Goal: Navigation & Orientation: Find specific page/section

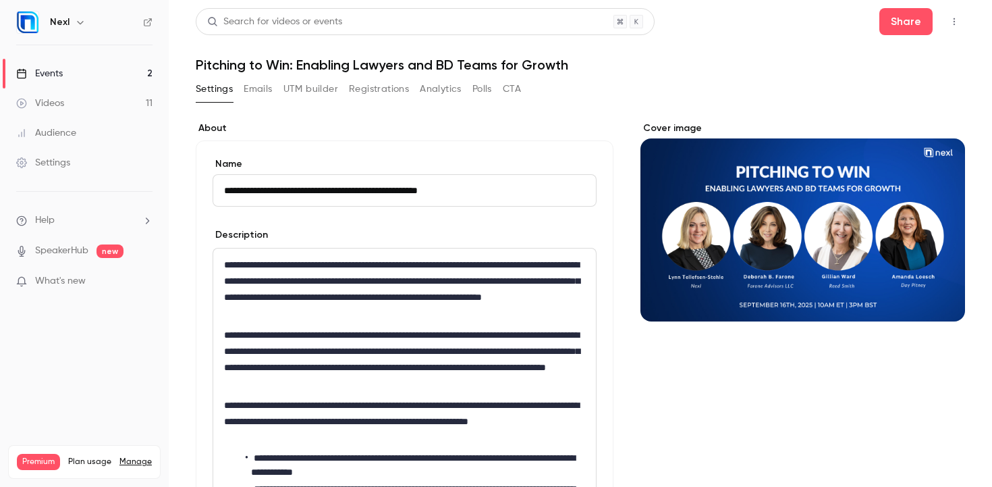
scroll to position [62, 0]
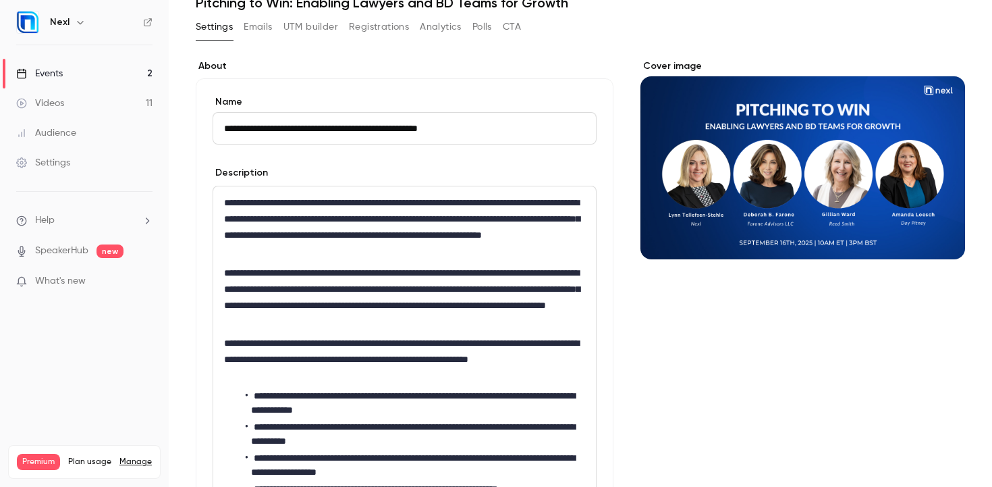
click at [125, 81] on link "Events 2" at bounding box center [84, 74] width 169 height 30
